Goal: Information Seeking & Learning: Learn about a topic

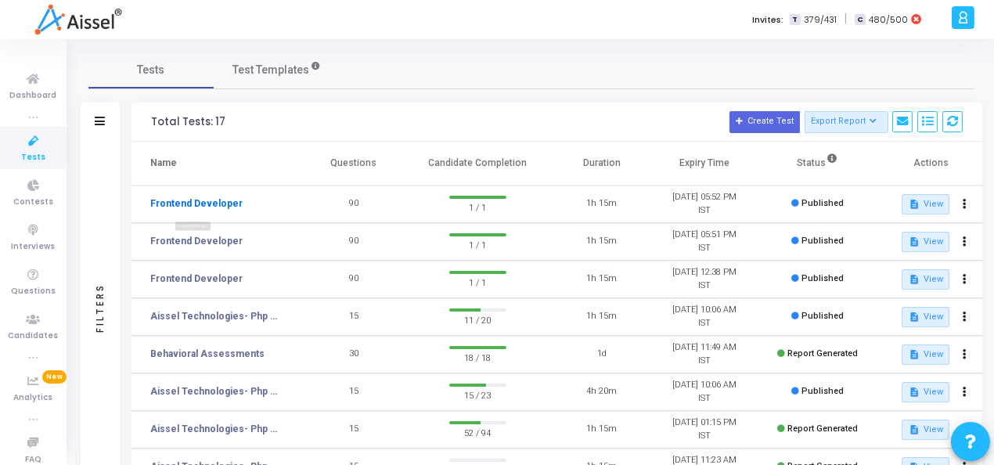
click at [212, 205] on link "Frontend Developer" at bounding box center [196, 203] width 92 height 14
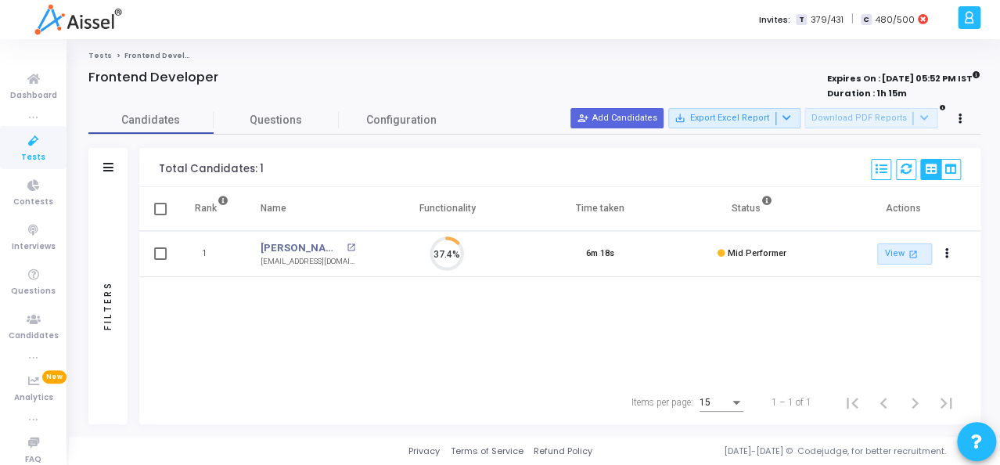
scroll to position [33, 40]
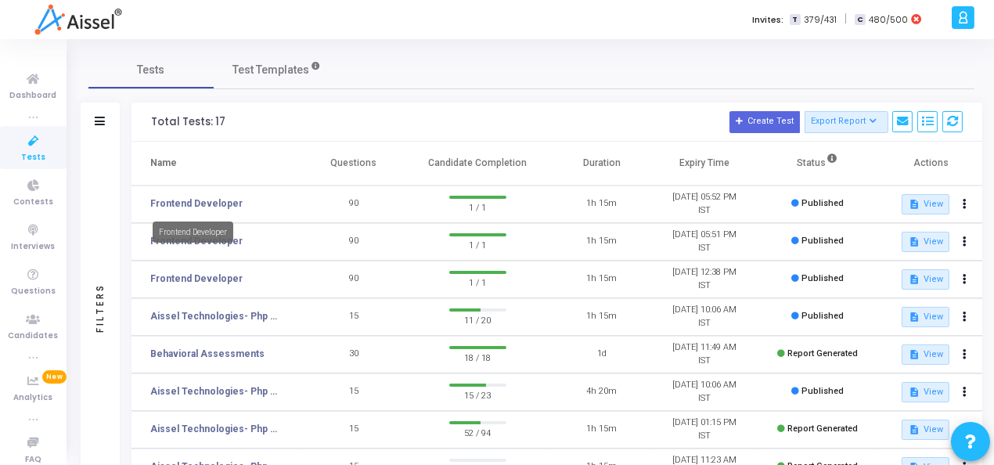
click at [188, 246] on mat-tooltip-component "Frontend Developer" at bounding box center [193, 231] width 102 height 43
click at [164, 236] on link "Frontend Developer" at bounding box center [196, 241] width 92 height 14
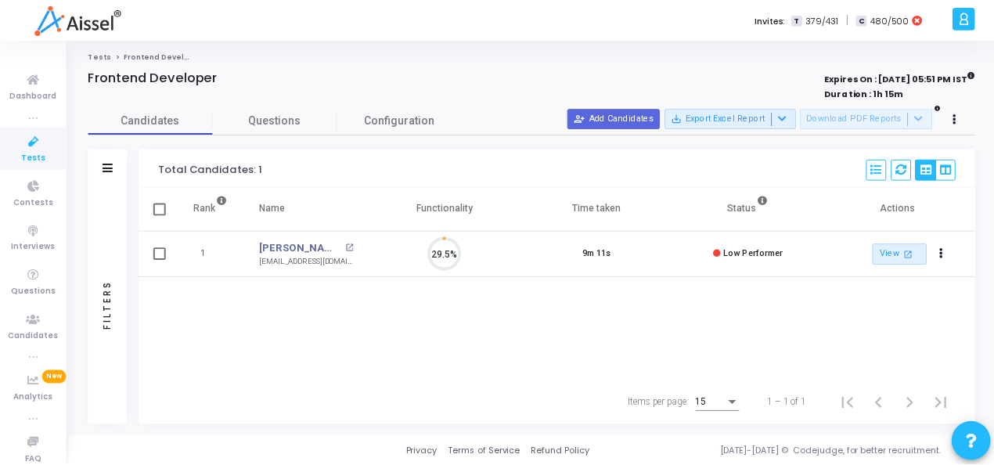
scroll to position [33, 40]
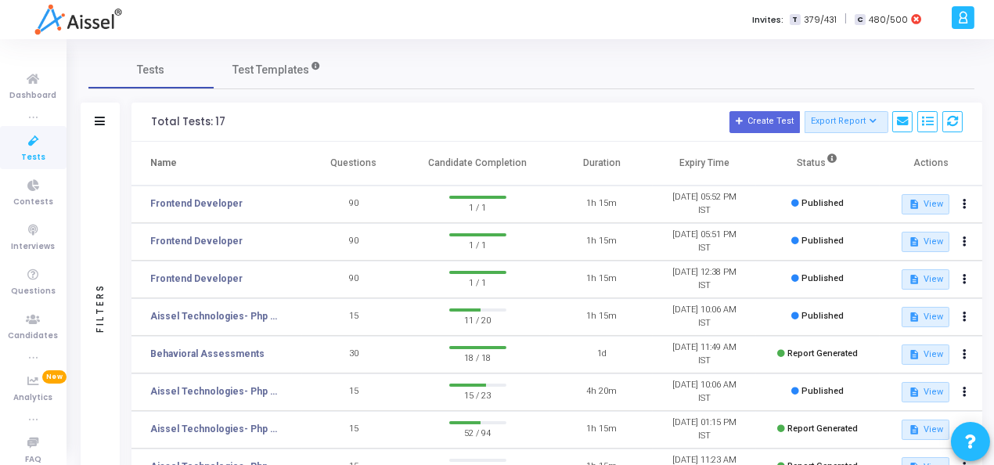
scroll to position [77, 0]
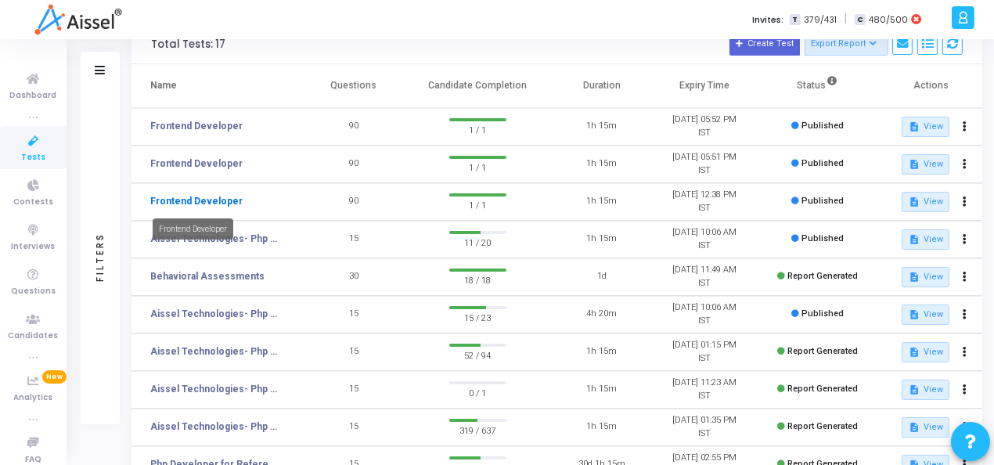
click at [211, 198] on link "Frontend Developer" at bounding box center [196, 201] width 92 height 14
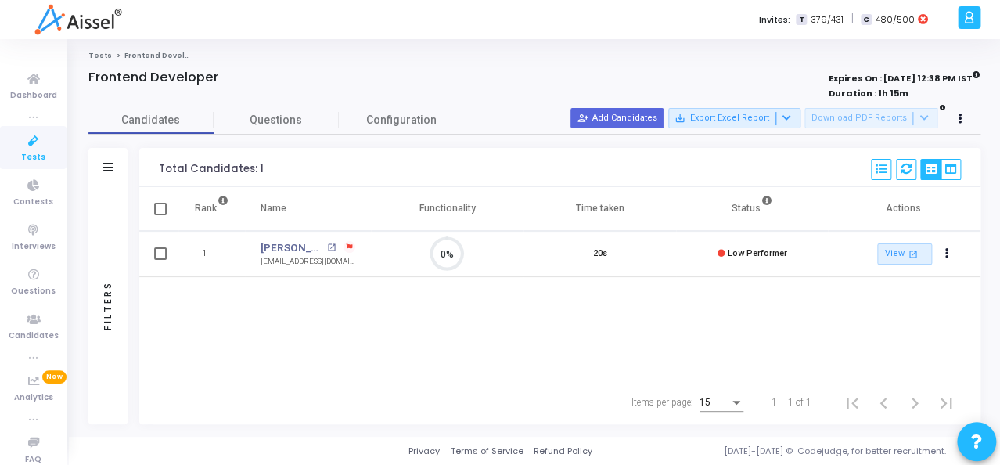
scroll to position [33, 40]
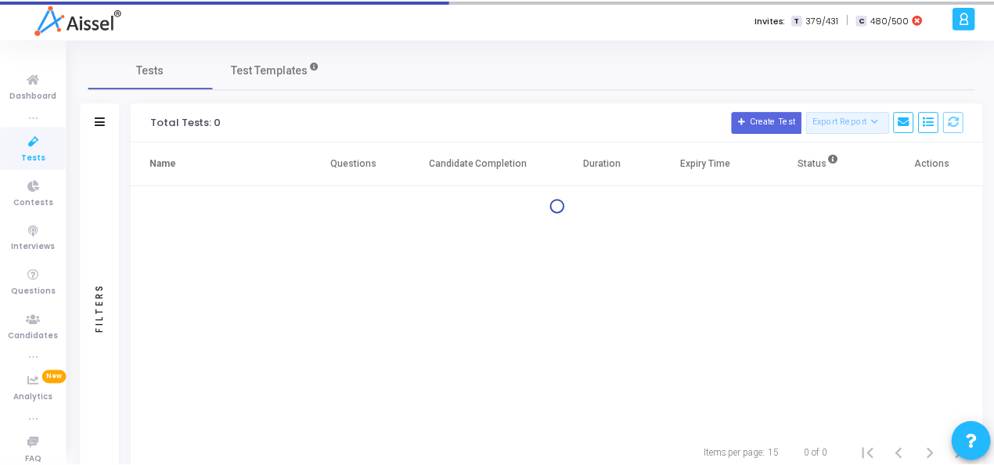
scroll to position [49, 0]
